Goal: Task Accomplishment & Management: Complete application form

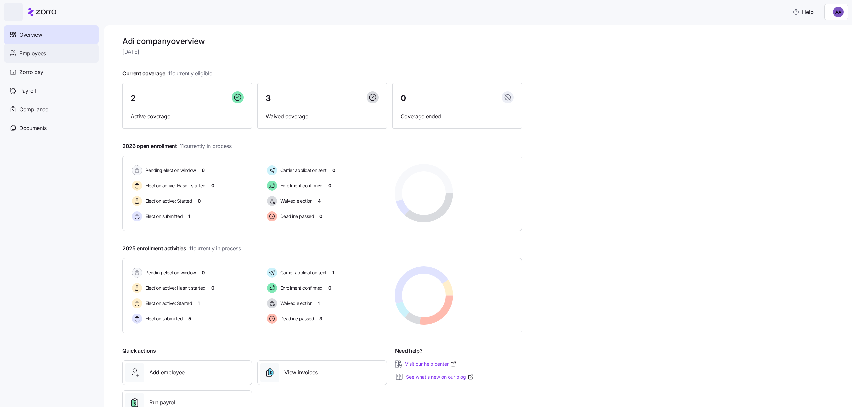
click at [27, 54] on span "Employees" at bounding box center [32, 53] width 27 height 8
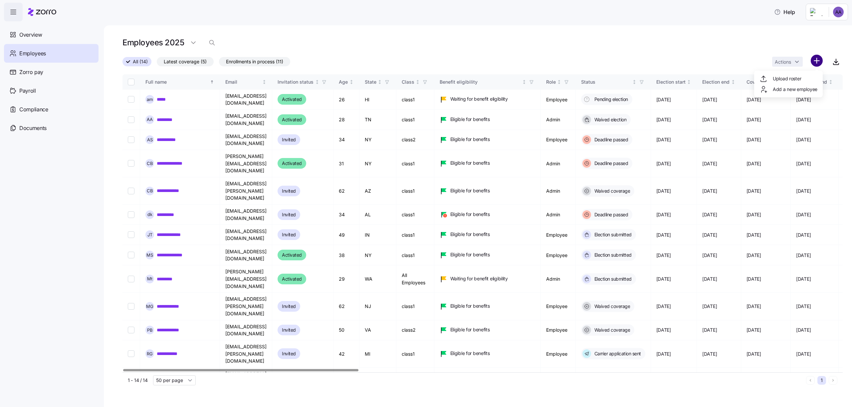
click at [815, 59] on html "Help Overview Employees Zorro pay Payroll Compliance Documents Employees 2025 A…" at bounding box center [426, 201] width 852 height 403
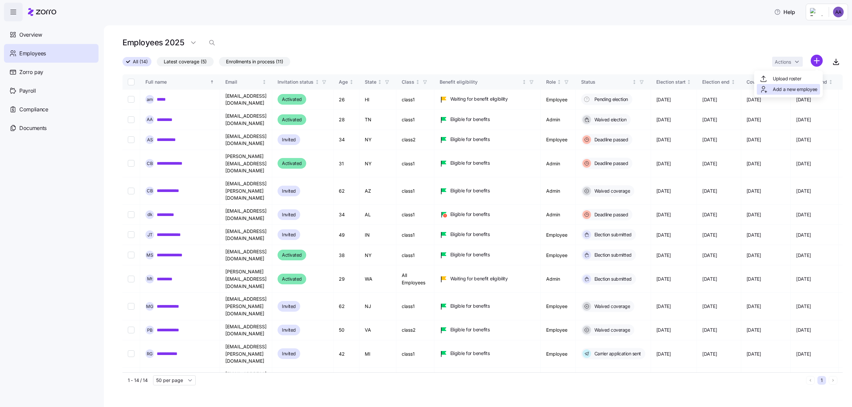
click at [800, 86] on span "Add a new employee" at bounding box center [795, 89] width 45 height 7
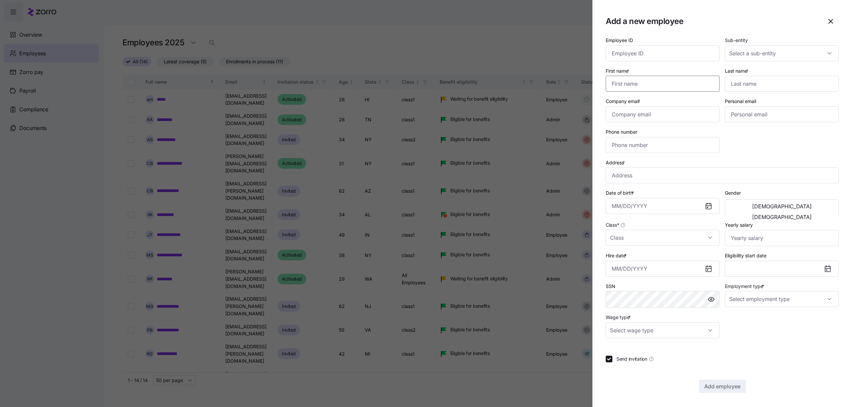
click at [658, 88] on input "First name *" at bounding box center [663, 84] width 114 height 16
type input "aqqaqaq"
type input "aqassq"
type input "A"
type input "[EMAIL_ADDRESS][DOMAIN_NAME]"
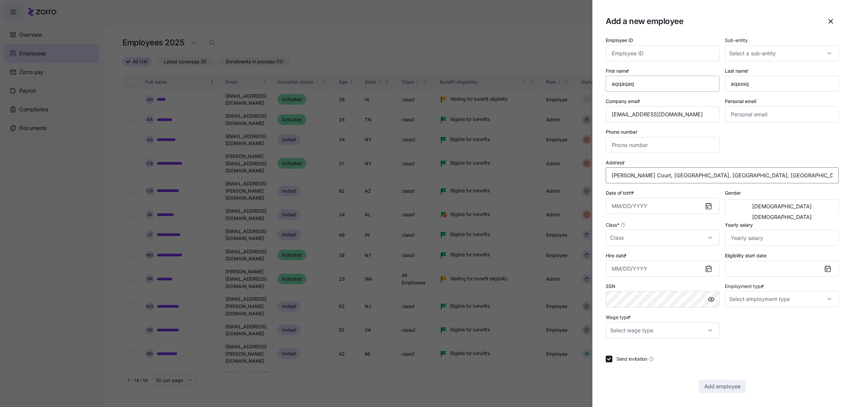
type input "[PERSON_NAME] Ct, [PERSON_NAME][GEOGRAPHIC_DATA], [GEOGRAPHIC_DATA] 20171, [GEO…"
click at [646, 210] on input "Date of birth *" at bounding box center [663, 206] width 114 height 16
click at [651, 259] on button "1994" at bounding box center [669, 264] width 38 height 16
click at [651, 259] on button "May" at bounding box center [669, 264] width 38 height 16
click at [651, 259] on button "27" at bounding box center [653, 261] width 16 height 16
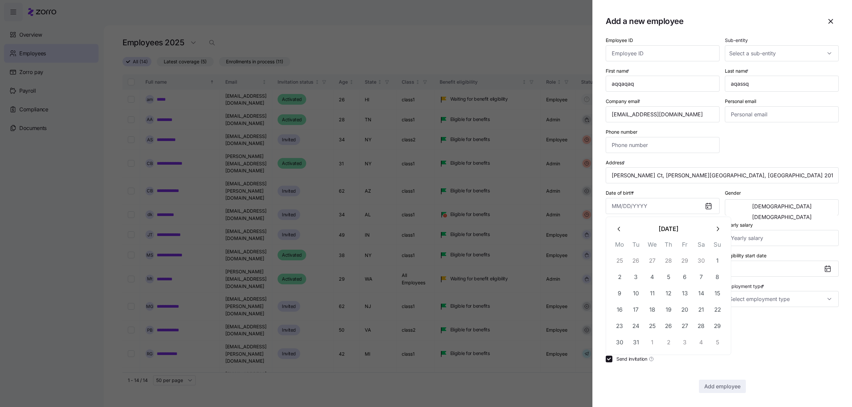
type input "[DATE]"
click at [645, 260] on input "Hire date *" at bounding box center [663, 268] width 114 height 16
click at [637, 233] on input "Class *" at bounding box center [663, 237] width 114 height 16
click at [637, 264] on div "All Employees class1 class2 PA-1, Salaried, Seasonal PA-1, Salaried, Year round…" at bounding box center [663, 327] width 109 height 153
click at [637, 290] on div "class2" at bounding box center [663, 286] width 109 height 14
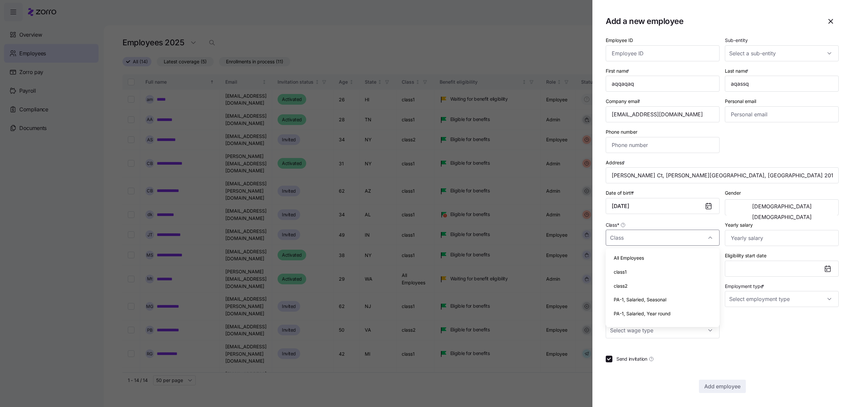
type input "class2"
click at [636, 270] on input "Hire date *" at bounding box center [663, 268] width 114 height 16
click at [639, 324] on button "2" at bounding box center [636, 323] width 16 height 16
type input "[DATE]"
click at [763, 287] on span "*" at bounding box center [763, 286] width 2 height 6
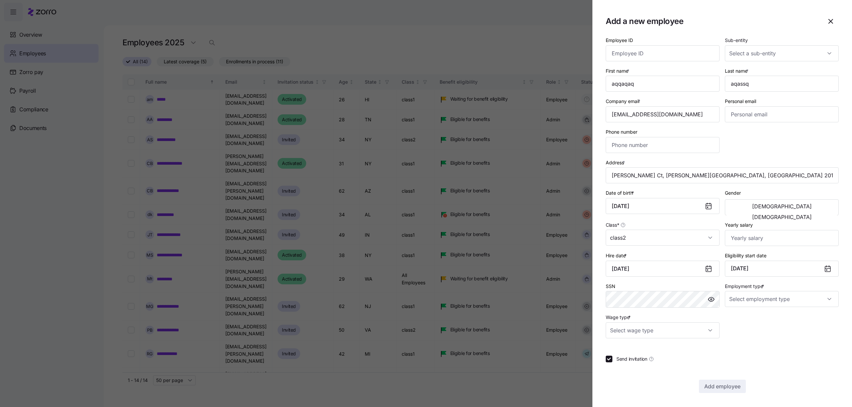
click at [763, 291] on input "Employment type *" at bounding box center [782, 299] width 114 height 16
click at [758, 323] on div "Full Time" at bounding box center [782, 319] width 109 height 14
type input "Full Time"
click at [697, 326] on input "Wage type *" at bounding box center [663, 330] width 114 height 16
click at [696, 341] on div "Salary Hourly" at bounding box center [663, 357] width 114 height 33
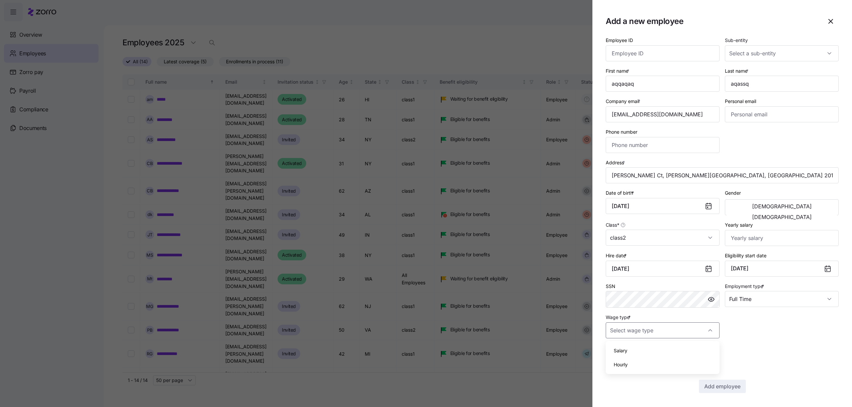
click at [696, 344] on div "Salary" at bounding box center [663, 350] width 109 height 14
type input "Salary"
click at [713, 381] on button "Add employee" at bounding box center [722, 385] width 47 height 13
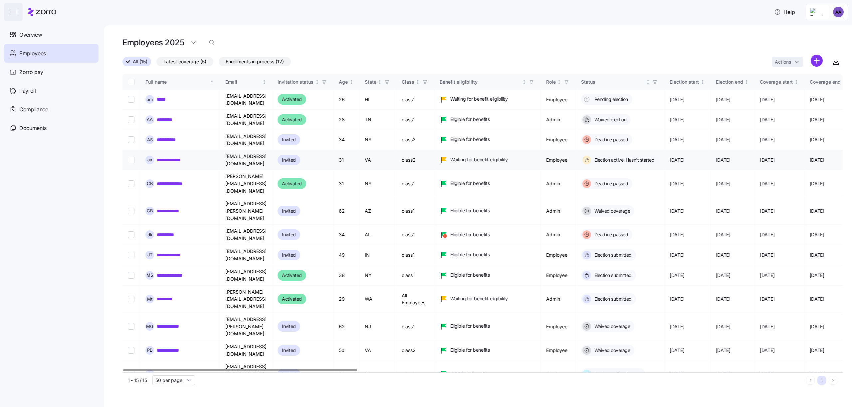
click at [129, 157] on input "Select record 4" at bounding box center [131, 160] width 7 height 7
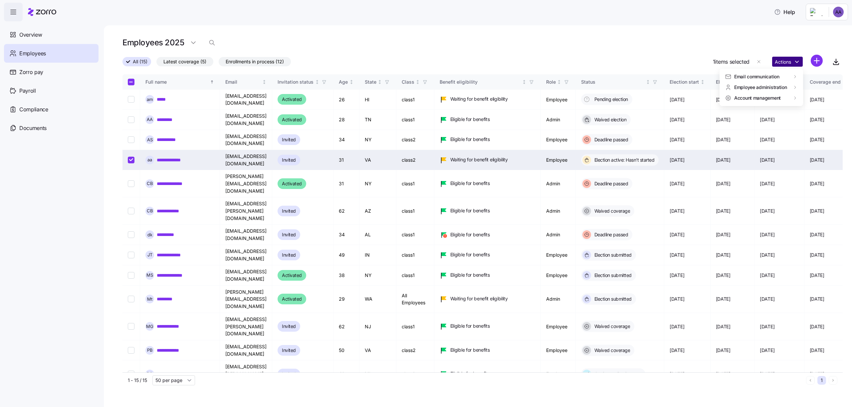
click at [791, 62] on html "Help Overview Employees Zorro pay Payroll Compliance Documents Employees 2025 A…" at bounding box center [426, 201] width 852 height 403
click at [700, 130] on div "Delete employee" at bounding box center [692, 130] width 37 height 7
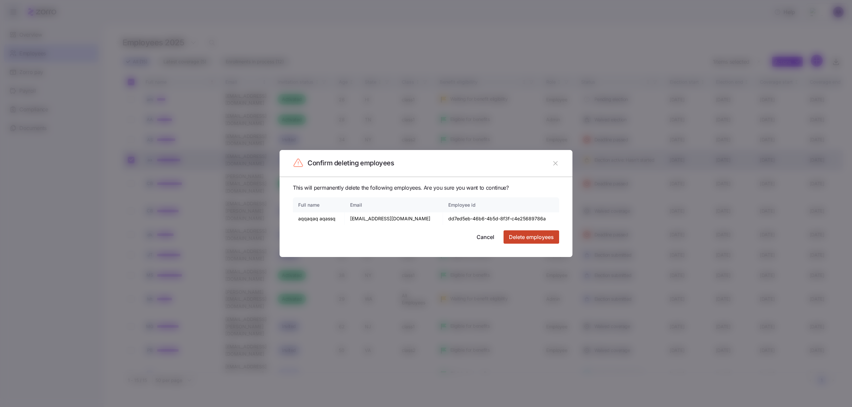
click at [526, 235] on span "Delete employees" at bounding box center [531, 237] width 45 height 8
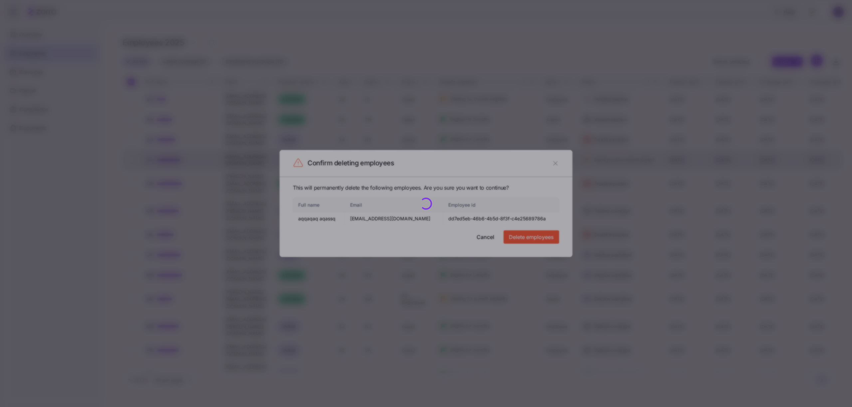
checkbox input "false"
